Goal: Navigation & Orientation: Find specific page/section

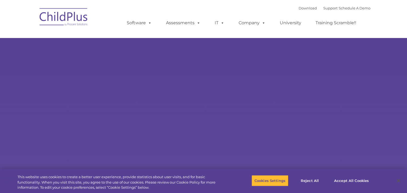
select select "MEDIUM"
type input ""
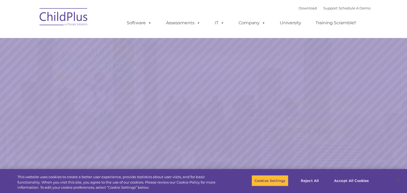
select select "MEDIUM"
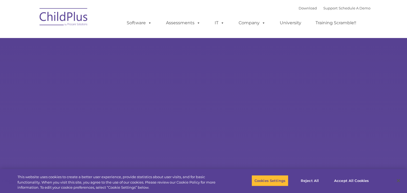
select select "MEDIUM"
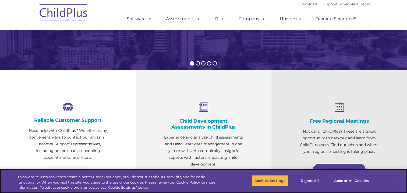
scroll to position [143, 0]
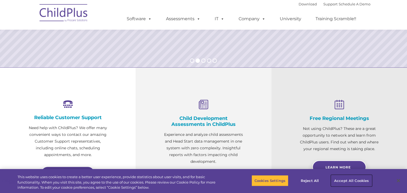
click at [342, 179] on button "Accept All Cookies" at bounding box center [351, 180] width 41 height 11
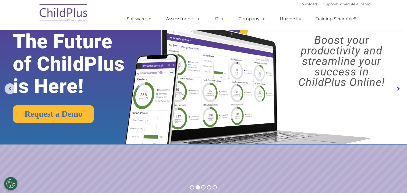
scroll to position [0, 0]
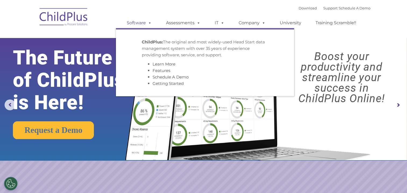
click at [149, 23] on span at bounding box center [149, 22] width 6 height 5
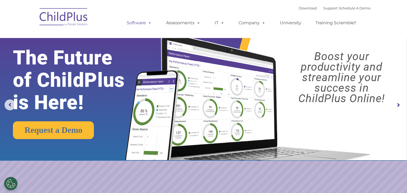
click at [149, 23] on span at bounding box center [149, 22] width 6 height 5
